Goal: Information Seeking & Learning: Learn about a topic

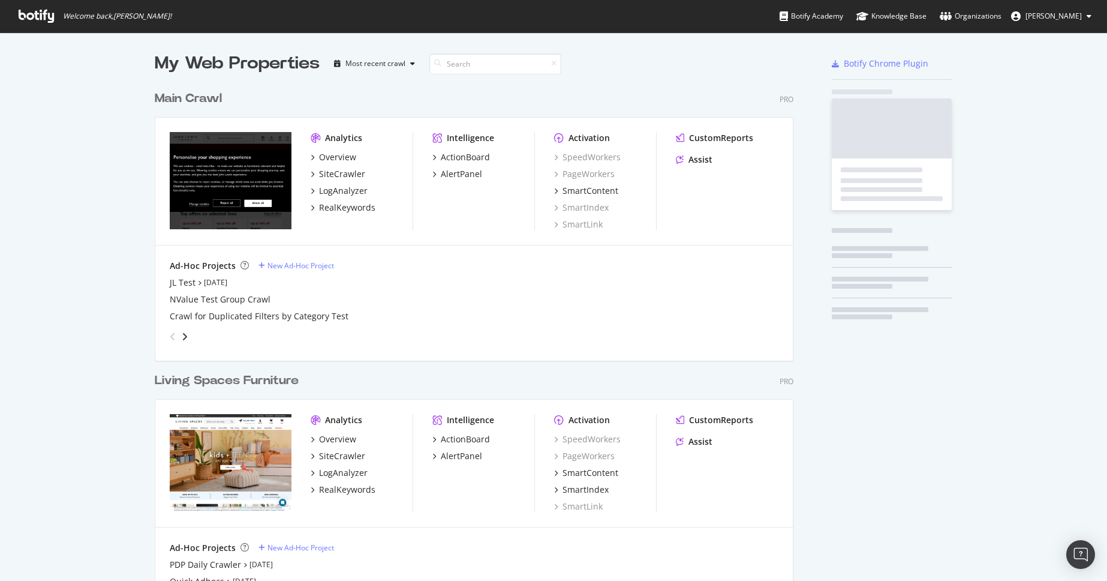
scroll to position [564, 648]
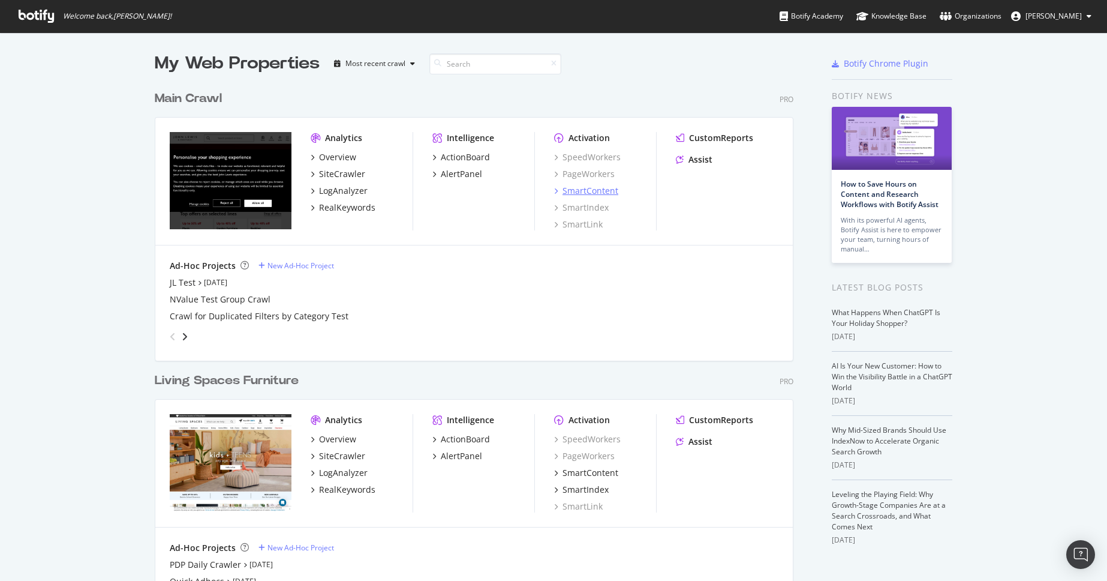
click at [592, 191] on div "SmartContent" at bounding box center [591, 191] width 56 height 12
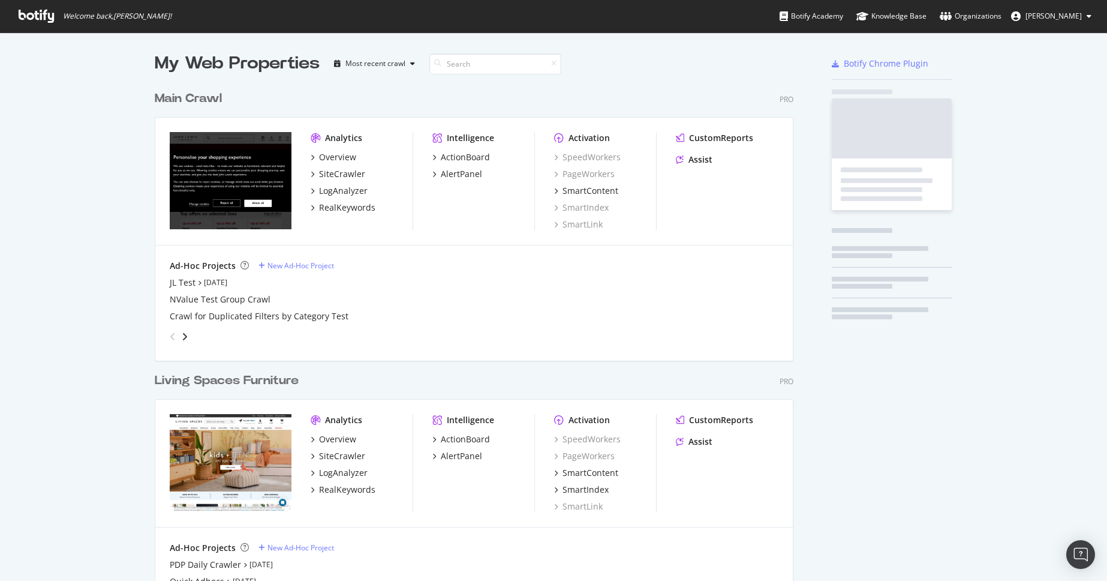
scroll to position [581, 1107]
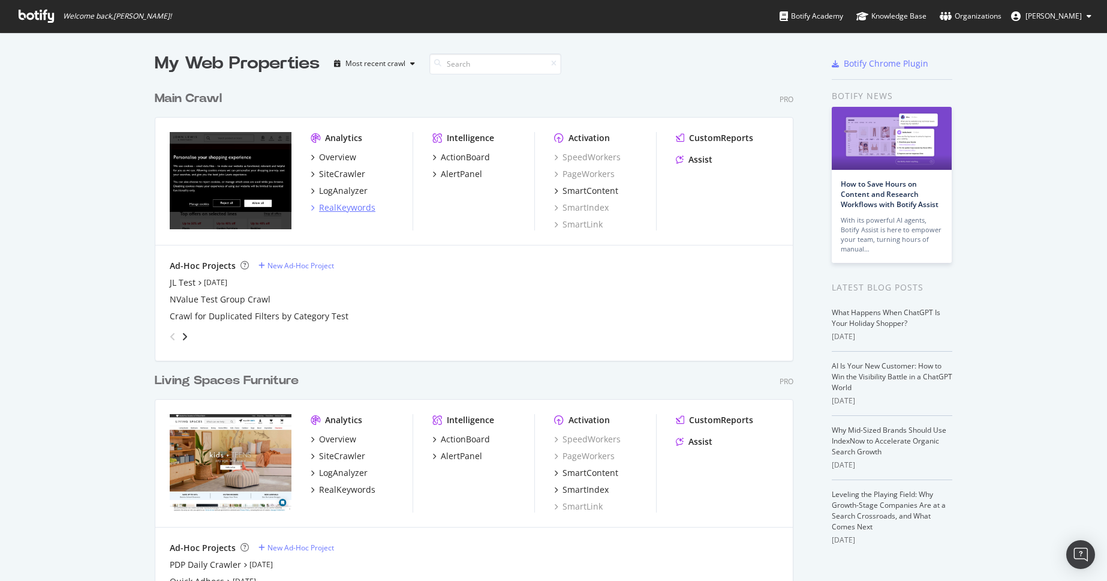
click at [351, 205] on div "RealKeywords" at bounding box center [347, 208] width 56 height 12
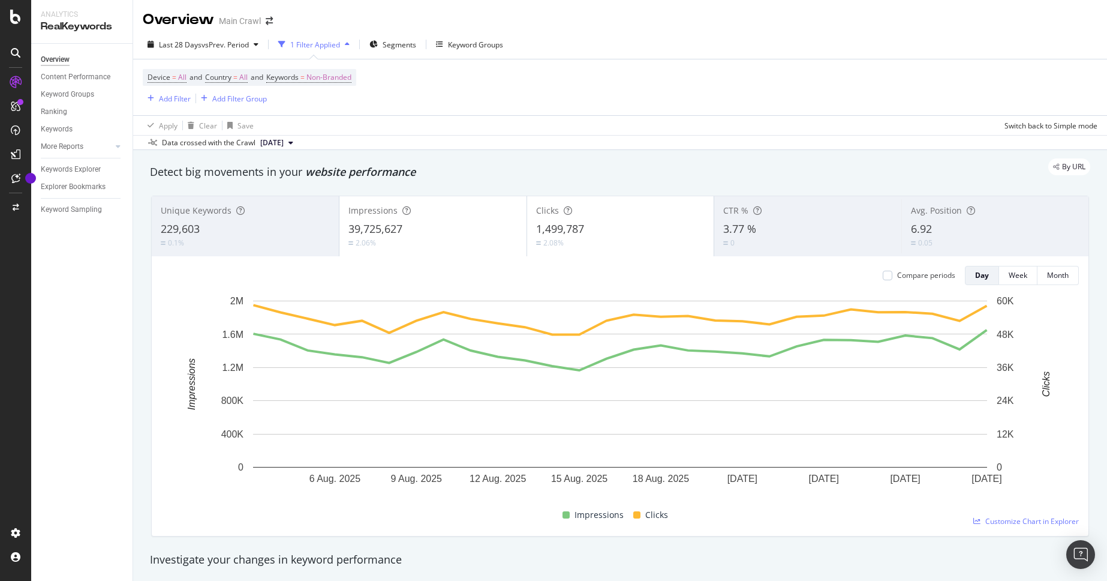
click at [374, 232] on span "39,725,627" at bounding box center [375, 228] width 54 height 14
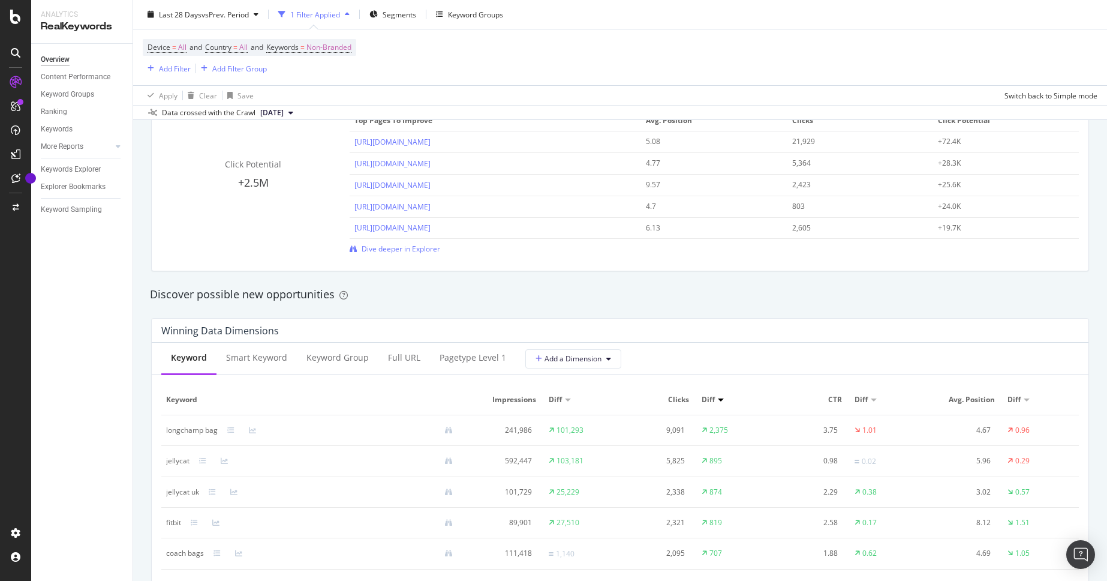
scroll to position [889, 0]
click at [275, 357] on div "Smart Keyword" at bounding box center [256, 356] width 61 height 12
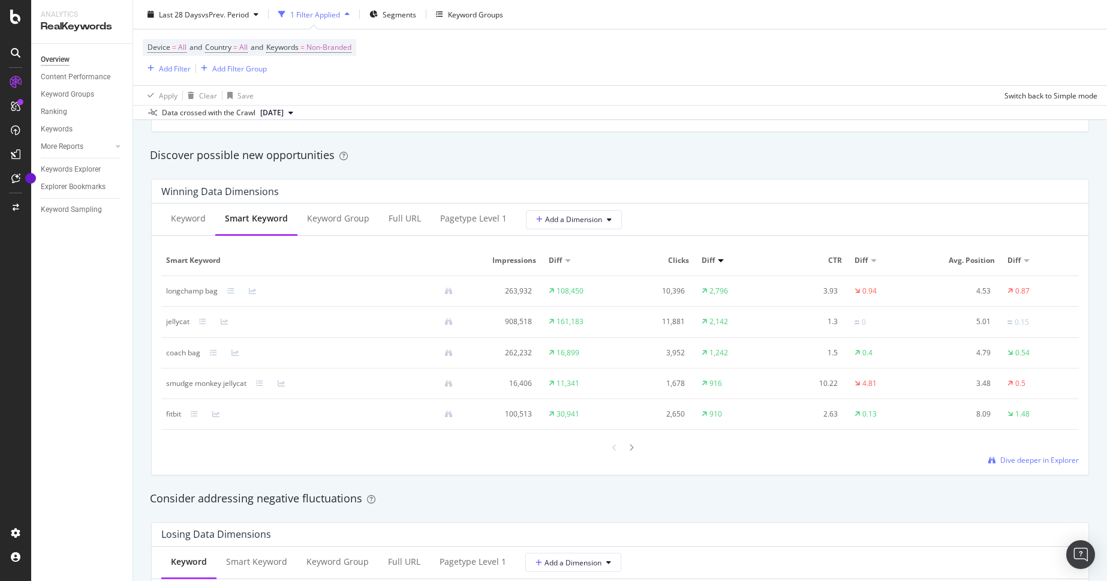
scroll to position [1035, 0]
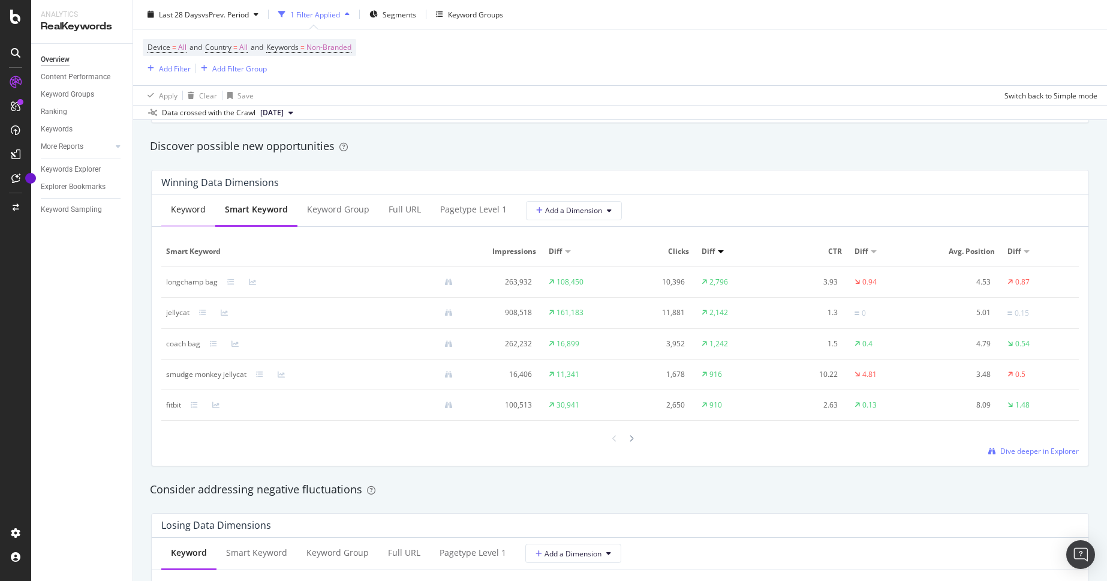
click at [188, 207] on div "Keyword" at bounding box center [188, 209] width 35 height 12
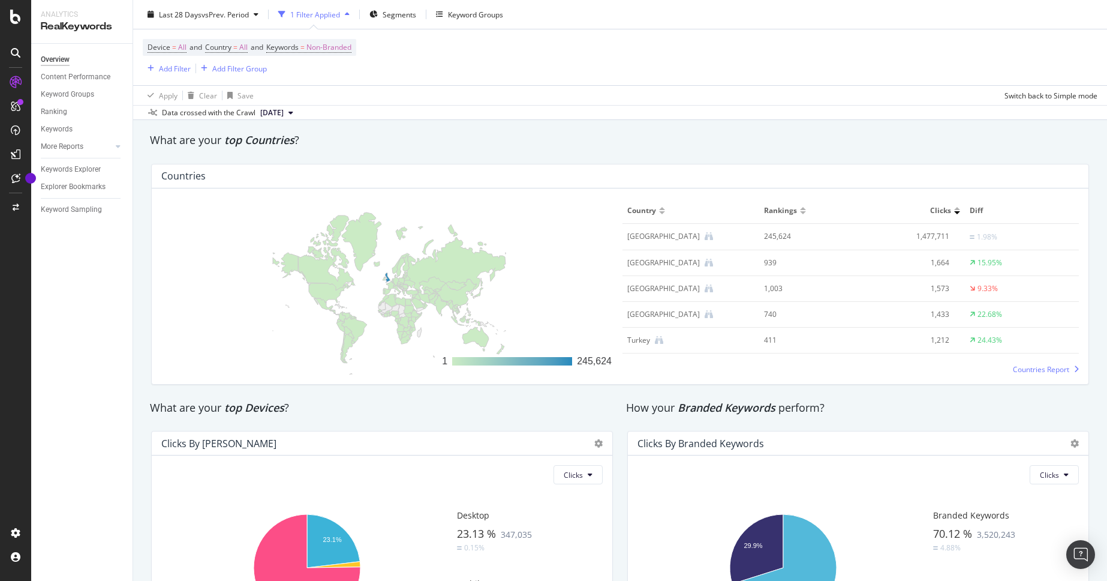
scroll to position [1728, 0]
click at [59, 129] on div "Keywords" at bounding box center [57, 129] width 32 height 13
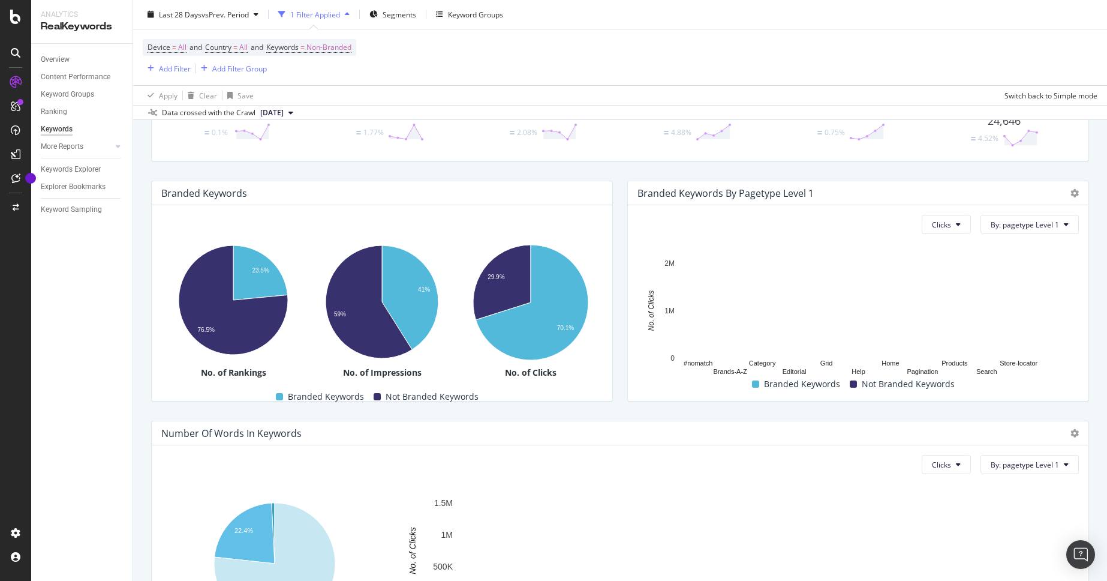
scroll to position [259, 0]
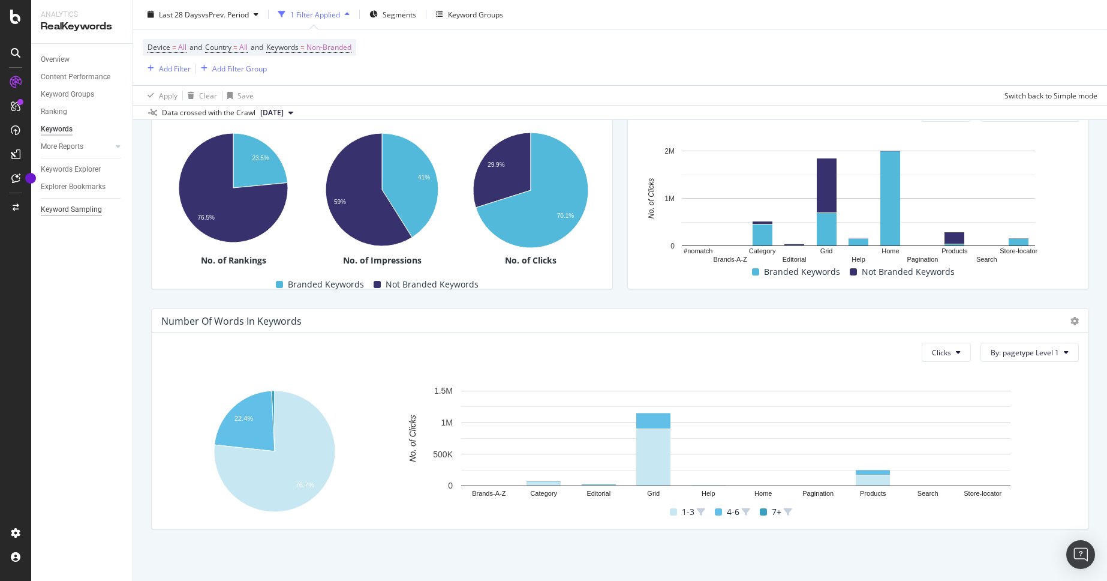
click at [59, 212] on div "Keyword Sampling" at bounding box center [71, 209] width 61 height 13
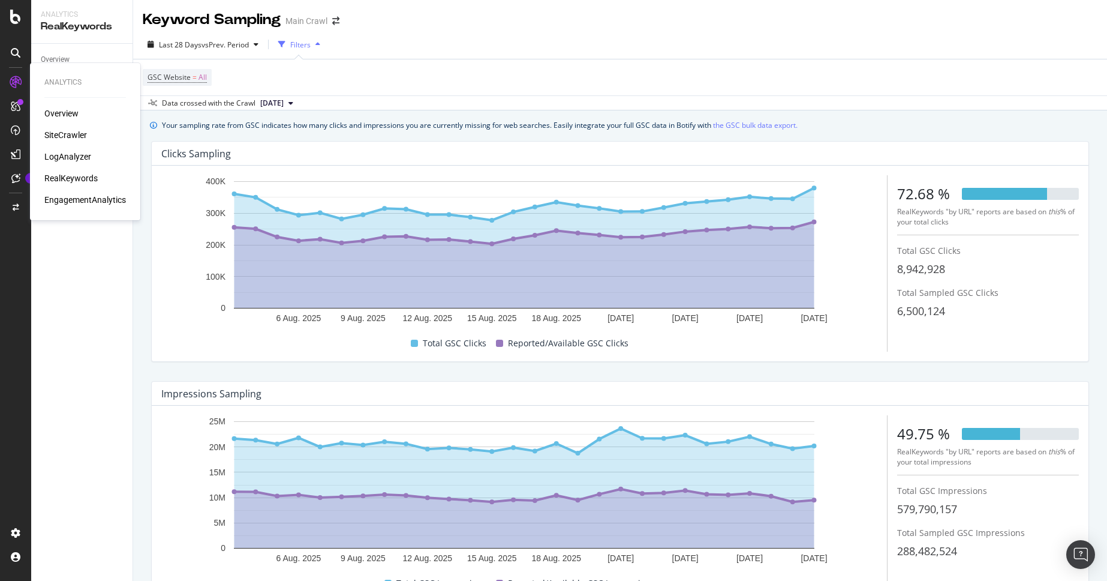
click at [59, 136] on div "SiteCrawler" at bounding box center [65, 135] width 43 height 12
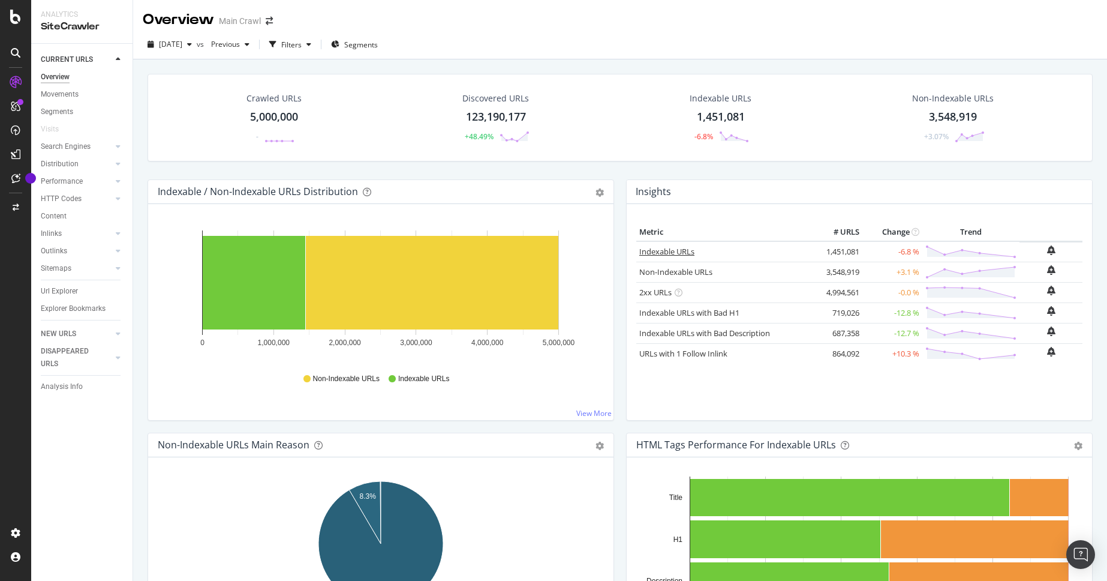
click at [663, 251] on link "Indexable URLs" at bounding box center [666, 251] width 55 height 11
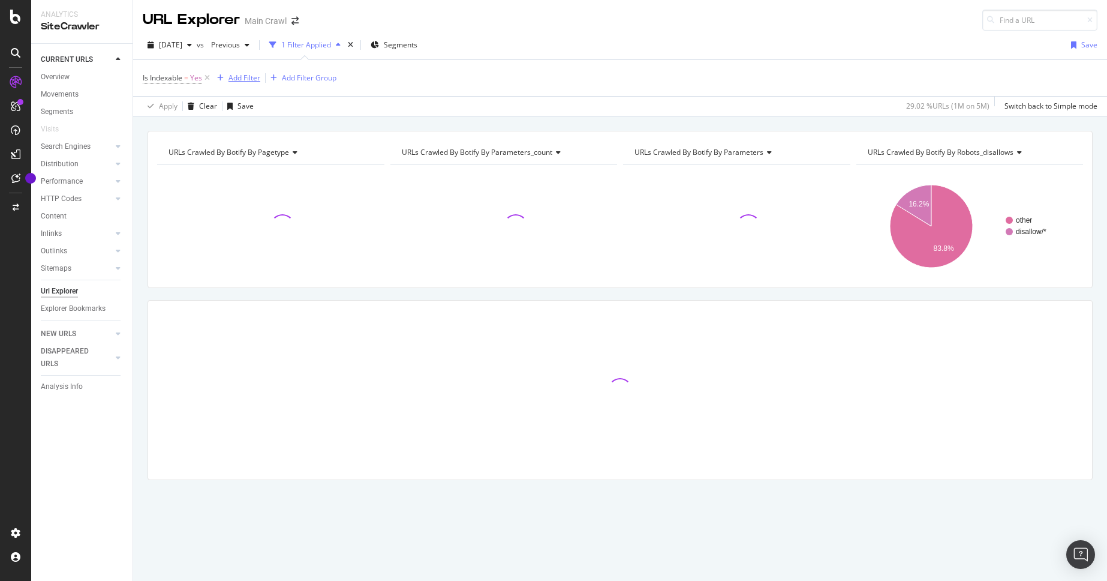
click at [247, 77] on div "Add Filter" at bounding box center [245, 78] width 32 height 10
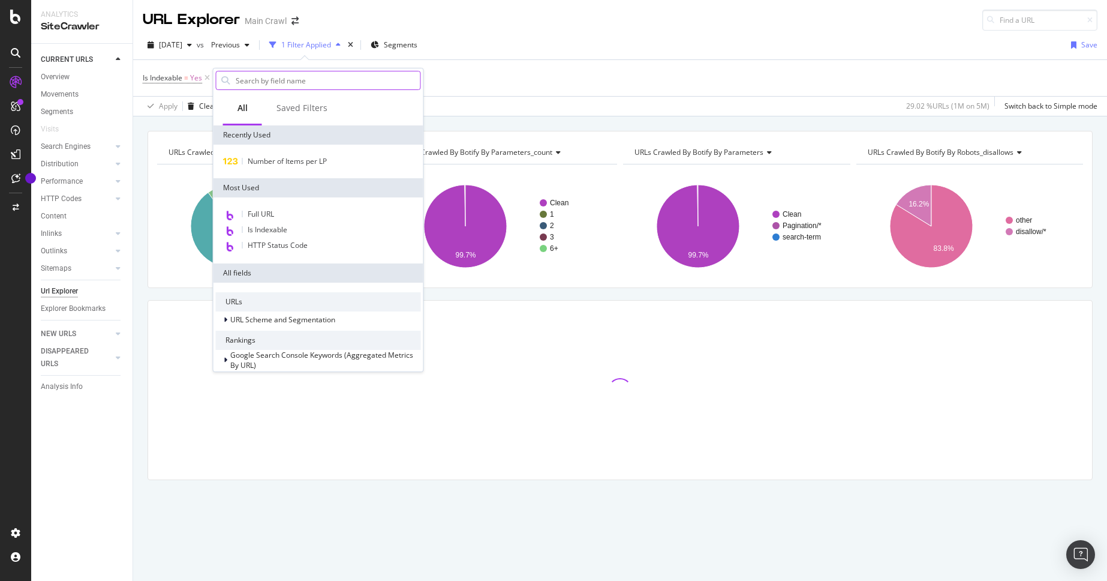
click at [262, 85] on input "text" at bounding box center [328, 80] width 186 height 18
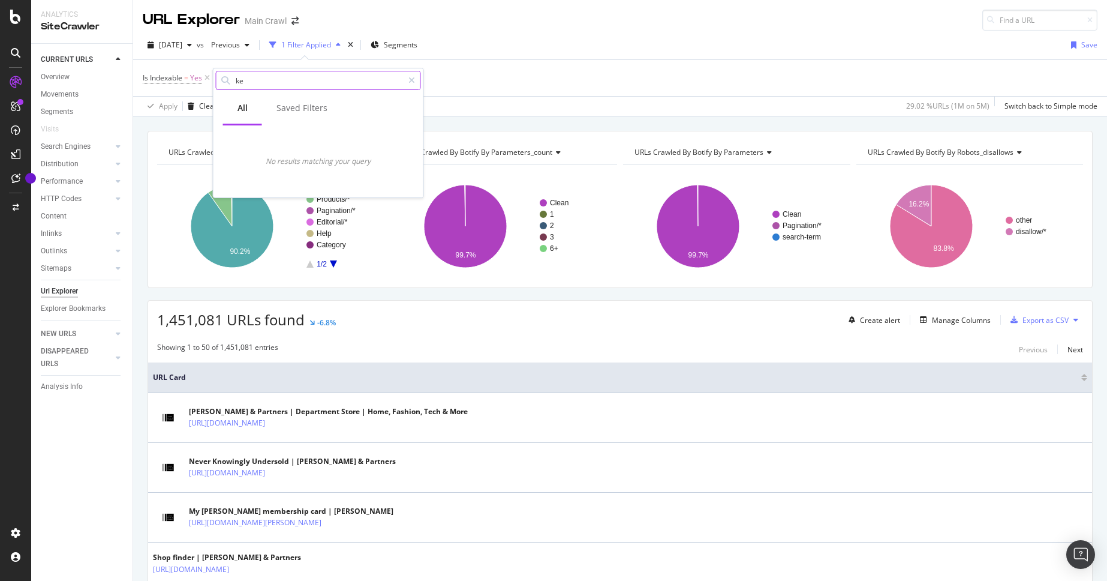
type input "k"
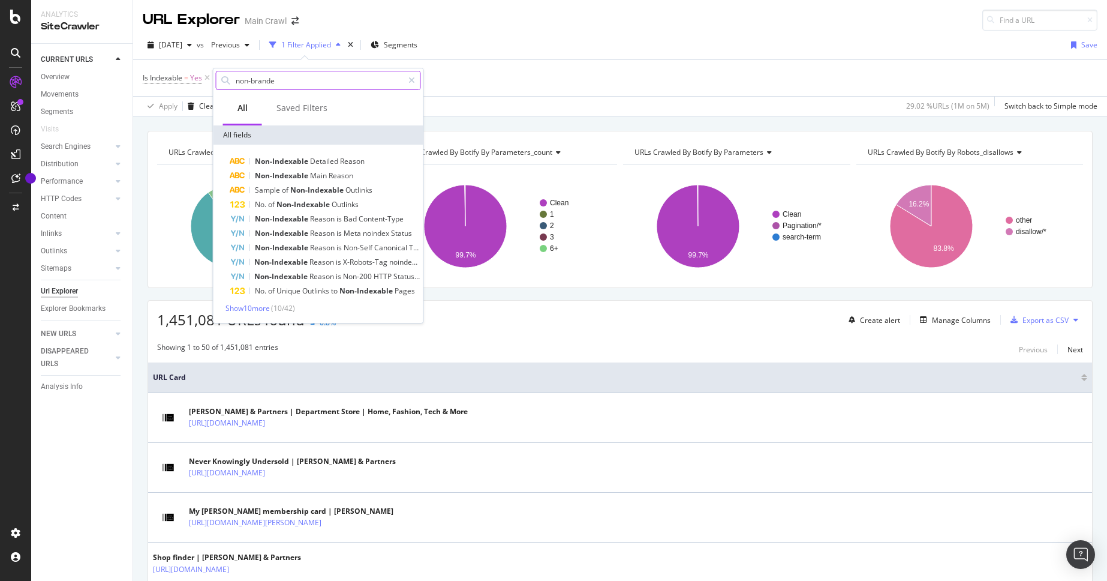
type input "non-branded"
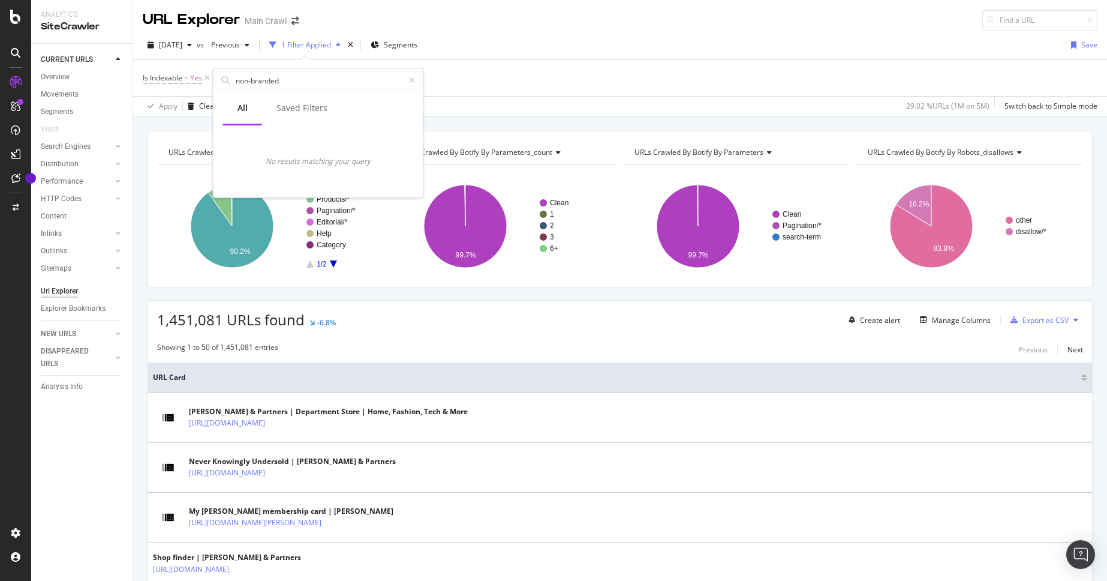
click at [872, 35] on div "[DATE] vs Previous 1 Filter Applied Segments Save" at bounding box center [620, 47] width 974 height 24
